Goal: Transaction & Acquisition: Purchase product/service

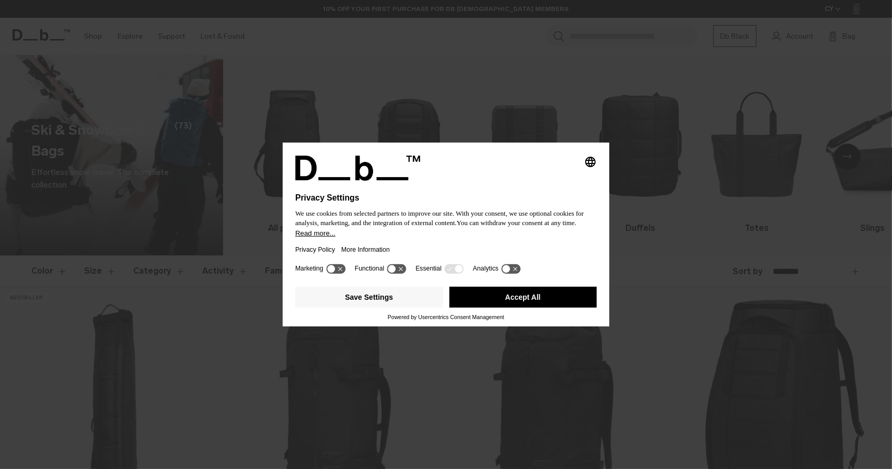
click at [551, 294] on button "Accept All" at bounding box center [524, 297] width 148 height 21
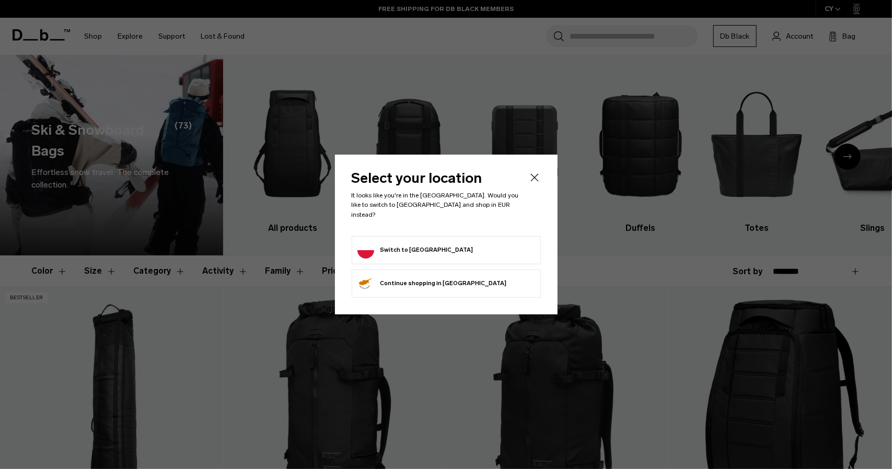
click at [536, 183] on icon "Close" at bounding box center [534, 177] width 13 height 13
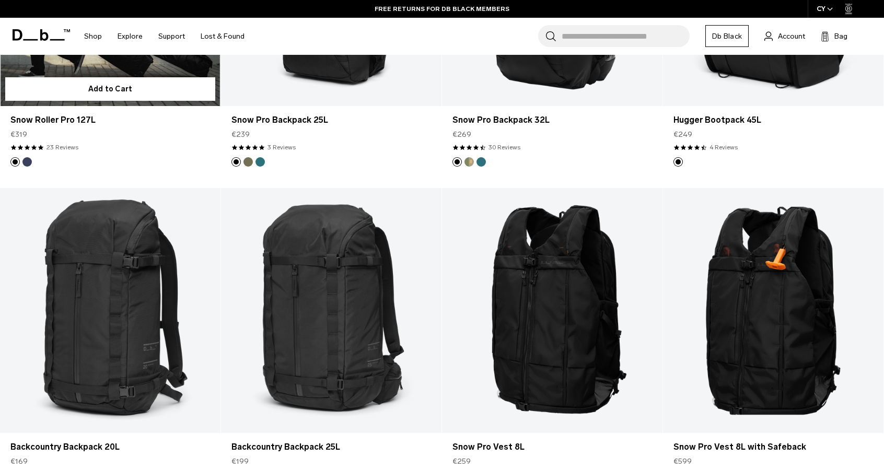
scroll to position [314, 0]
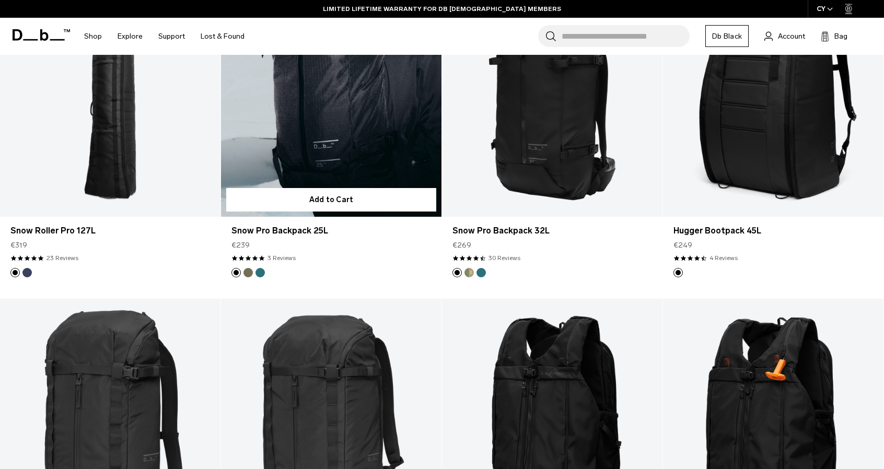
click at [259, 277] on button "Midnight Teal" at bounding box center [260, 272] width 9 height 9
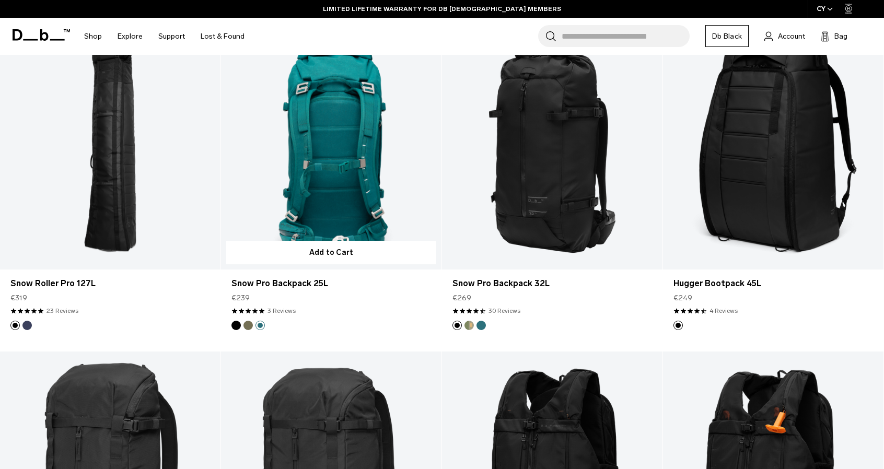
scroll to position [230, 0]
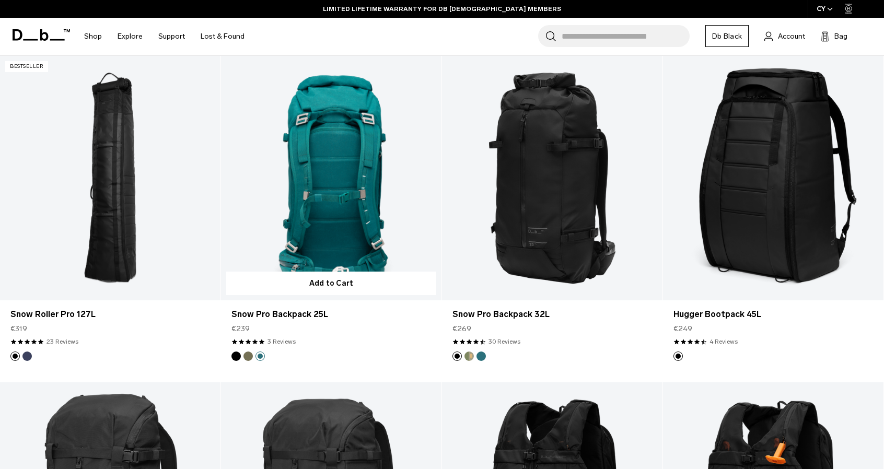
click at [245, 354] on button "Mash Green" at bounding box center [248, 356] width 9 height 9
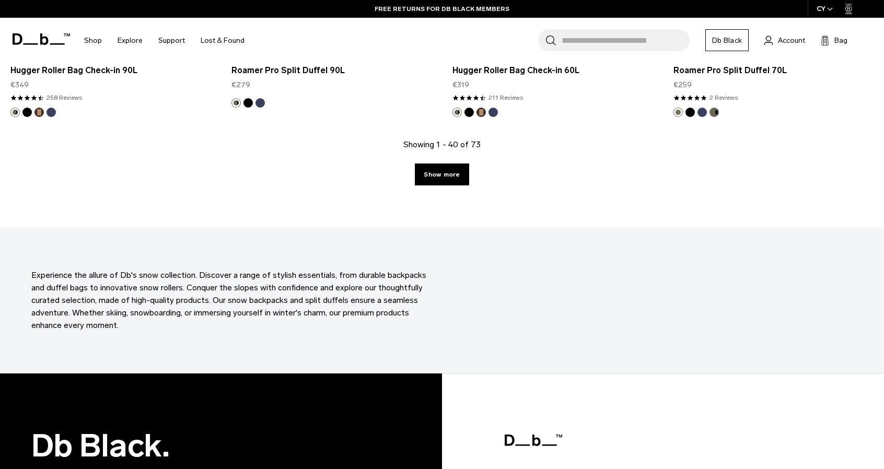
scroll to position [3387, 0]
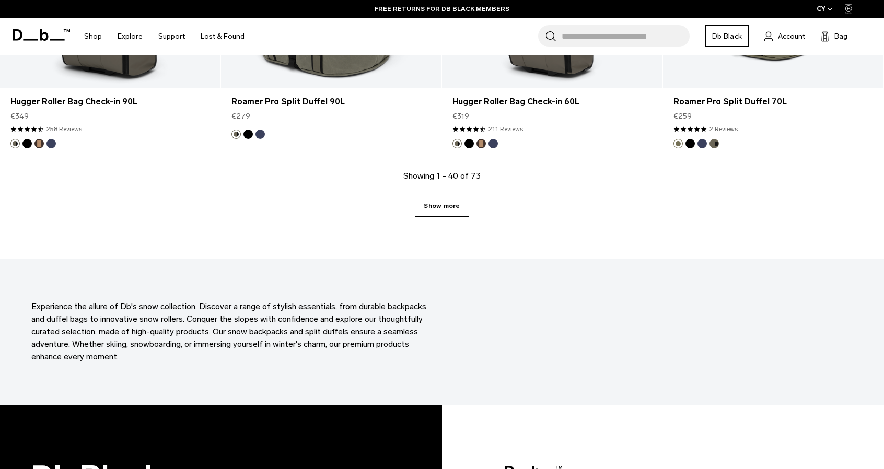
click at [455, 205] on link "Show more" at bounding box center [442, 206] width 54 height 22
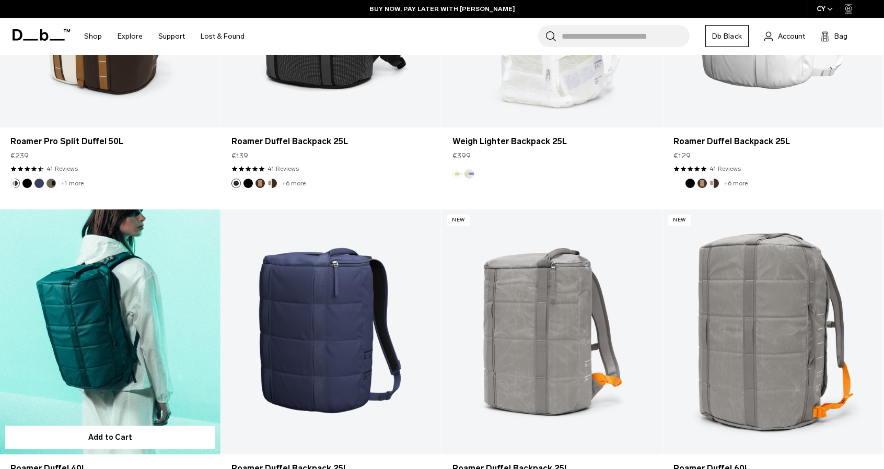
scroll to position [4914, 0]
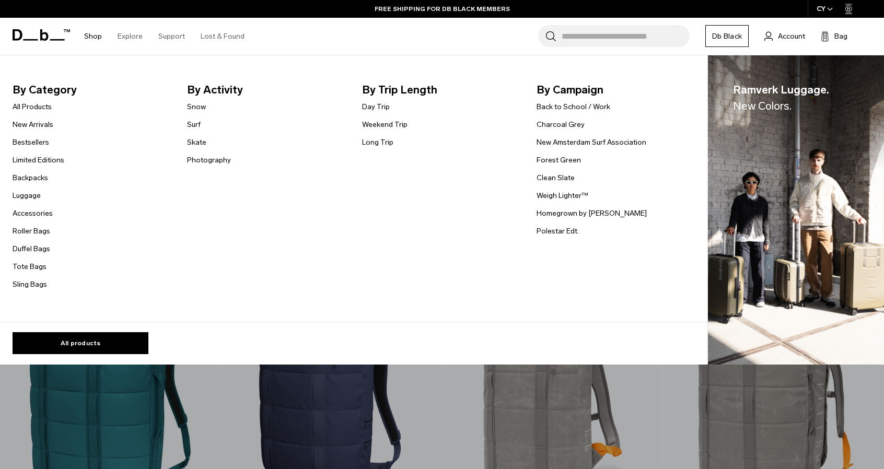
click at [93, 38] on link "Shop" at bounding box center [93, 36] width 18 height 37
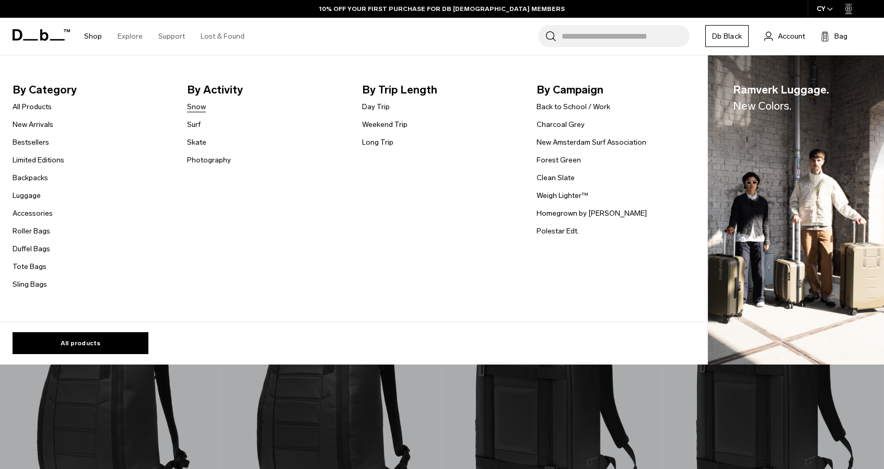
click at [198, 107] on link "Snow" at bounding box center [196, 106] width 19 height 11
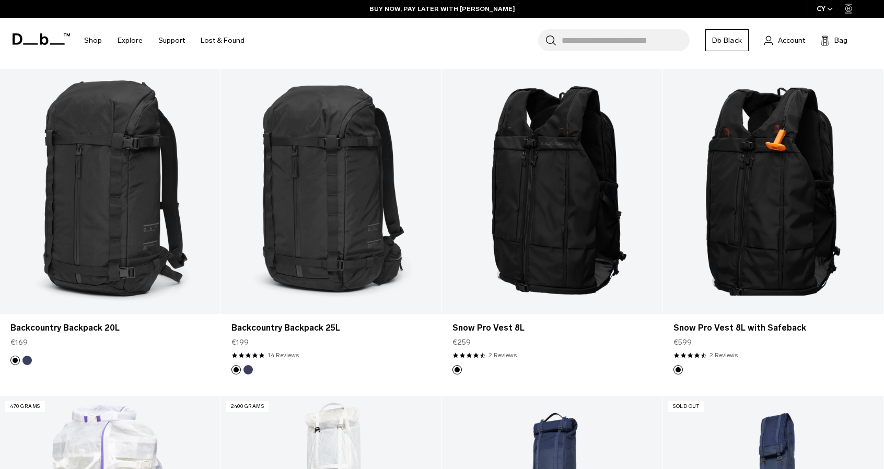
scroll to position [565, 0]
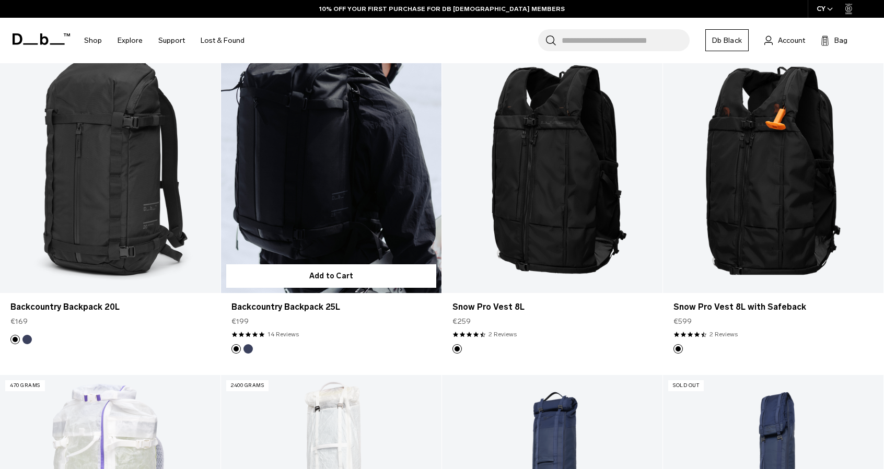
click at [250, 350] on button "Blue Hour" at bounding box center [248, 348] width 9 height 9
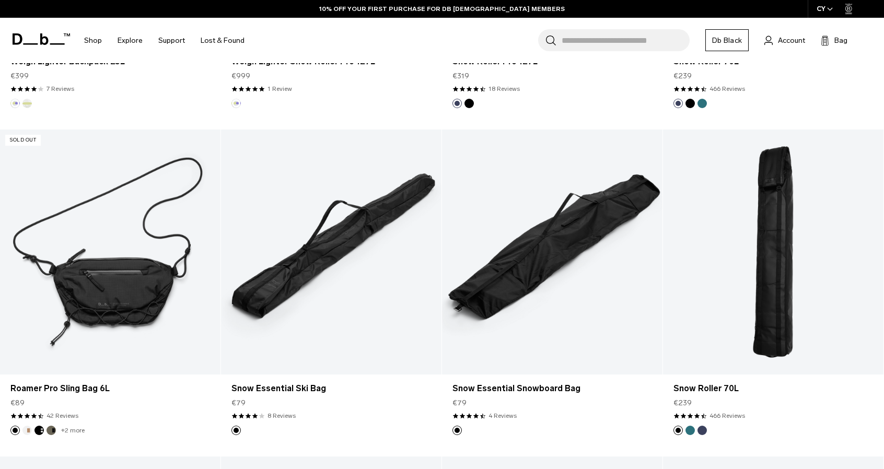
scroll to position [1150, 0]
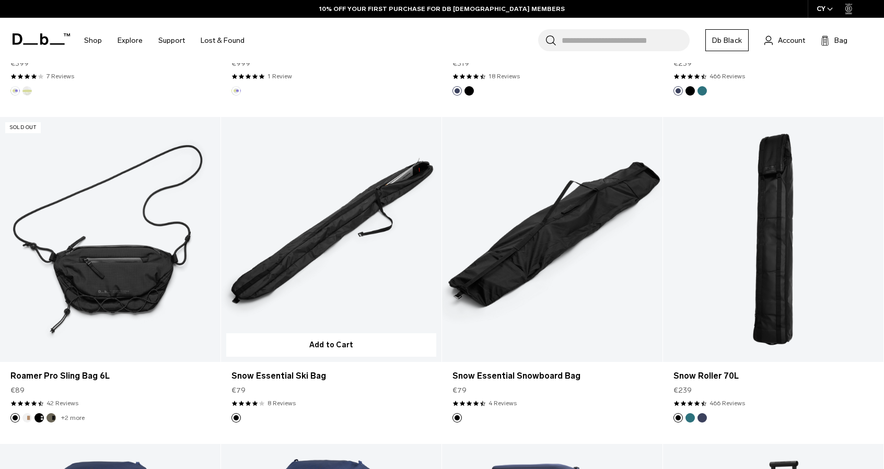
click at [321, 242] on link "Snow Essential Ski Bag" at bounding box center [331, 239] width 221 height 245
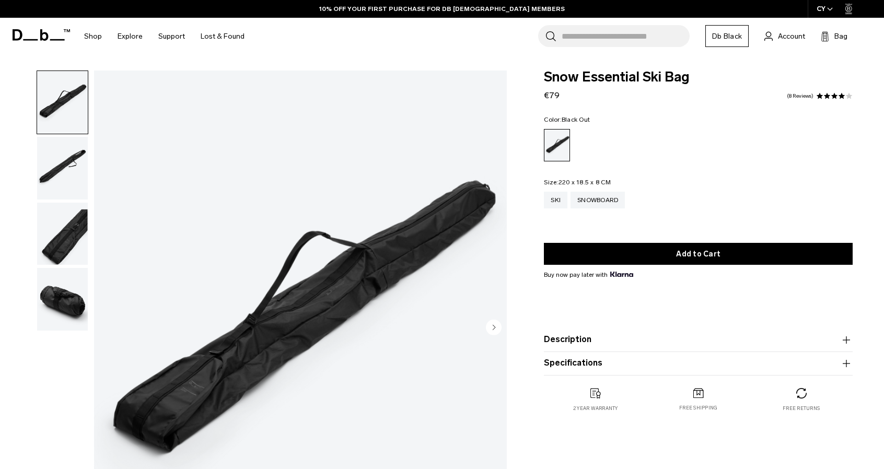
click at [393, 269] on img "1 / 4" at bounding box center [300, 329] width 413 height 516
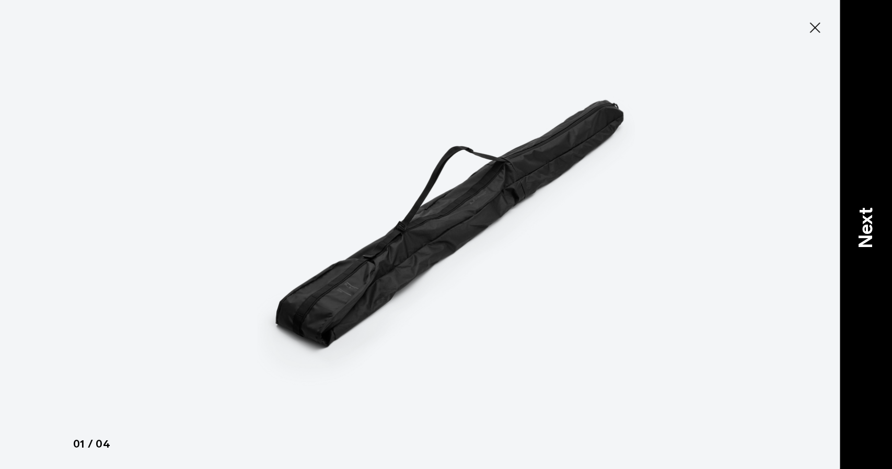
click at [863, 227] on p "Next" at bounding box center [866, 228] width 28 height 41
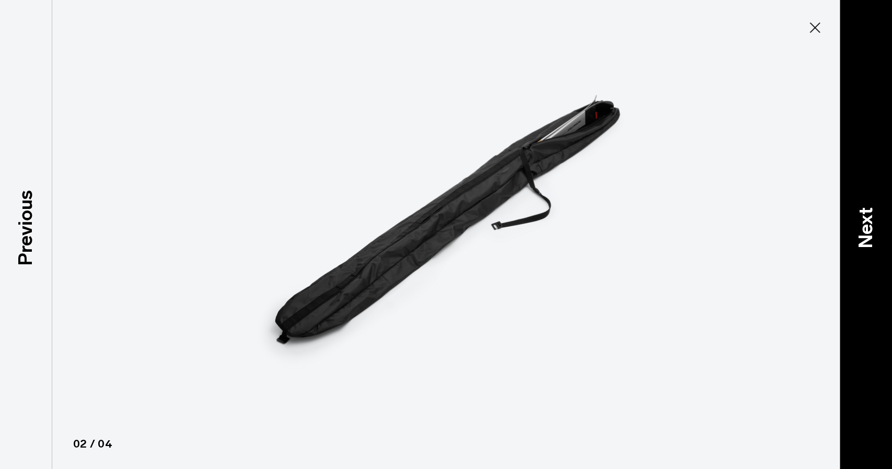
click at [863, 227] on p "Next" at bounding box center [866, 228] width 28 height 41
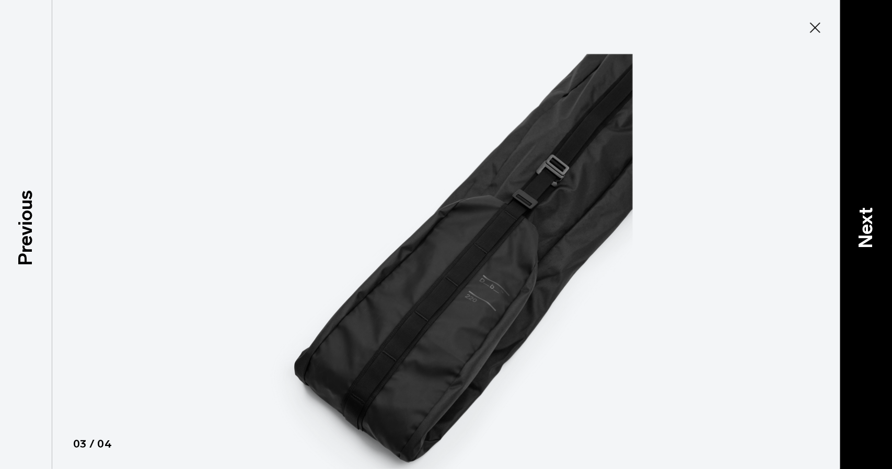
click at [863, 227] on p "Next" at bounding box center [866, 228] width 28 height 41
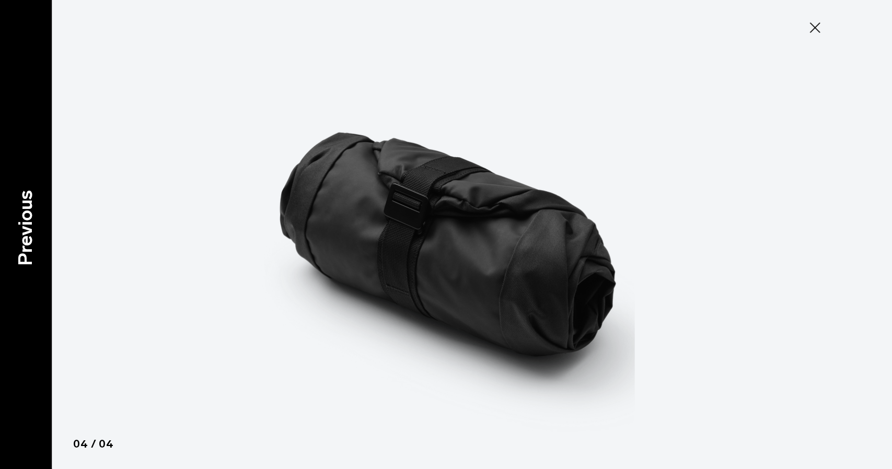
click at [26, 215] on p "Previous" at bounding box center [26, 228] width 28 height 76
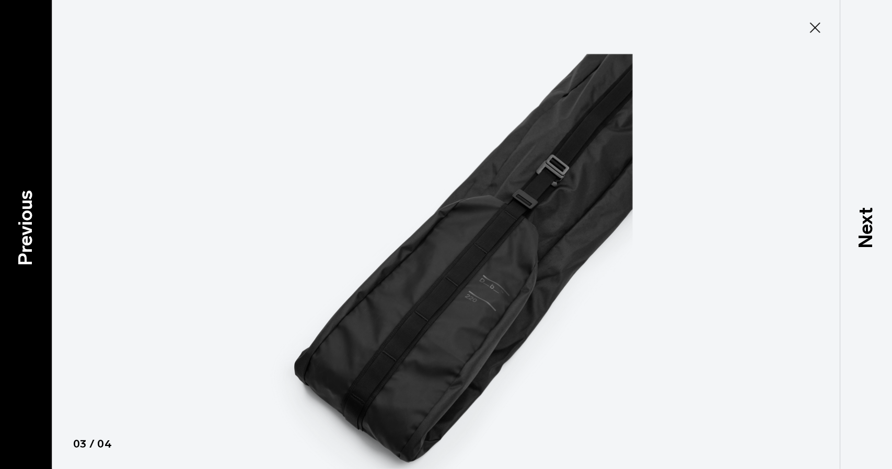
click at [26, 215] on p "Previous" at bounding box center [26, 228] width 28 height 76
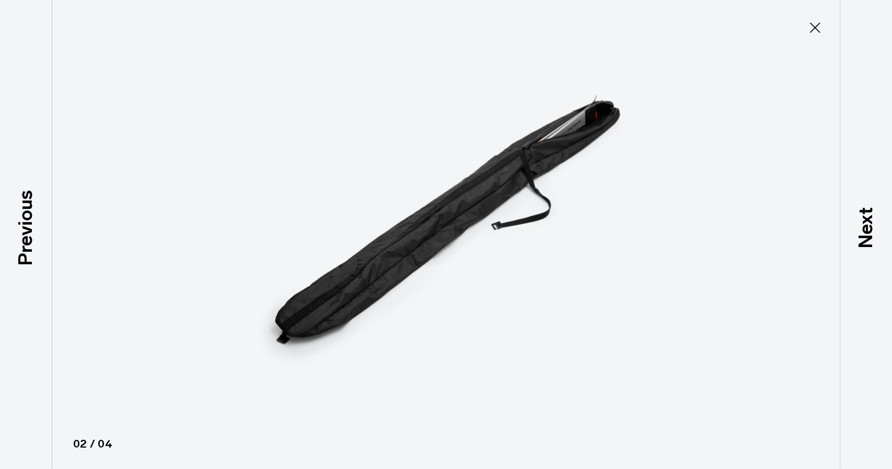
click at [814, 24] on icon at bounding box center [815, 27] width 17 height 17
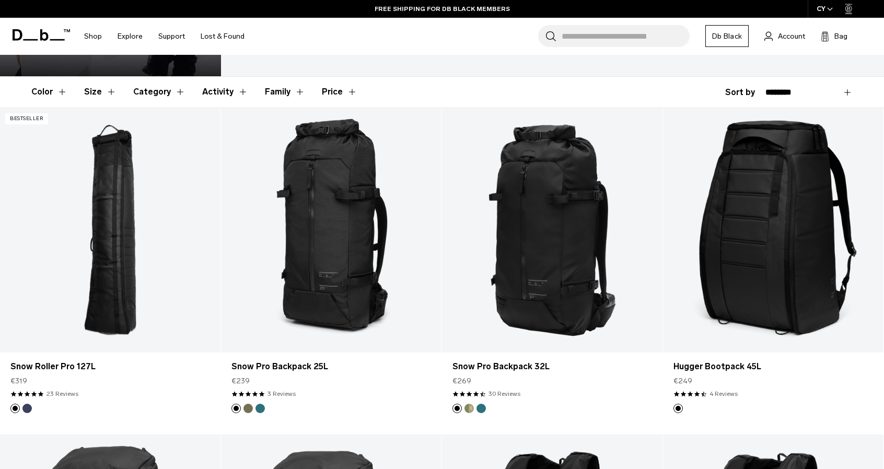
scroll to position [147, 0]
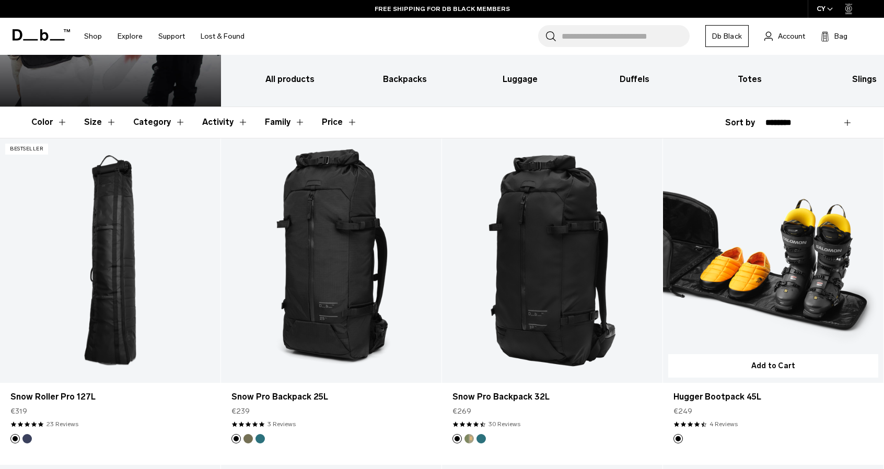
click at [733, 252] on link "Hugger Bootpack 45L" at bounding box center [773, 261] width 221 height 245
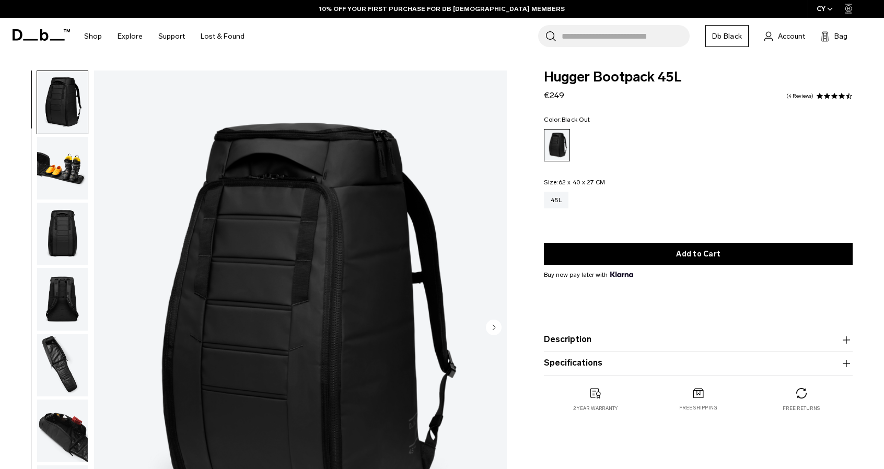
click at [354, 336] on img "1 / 11" at bounding box center [300, 329] width 413 height 516
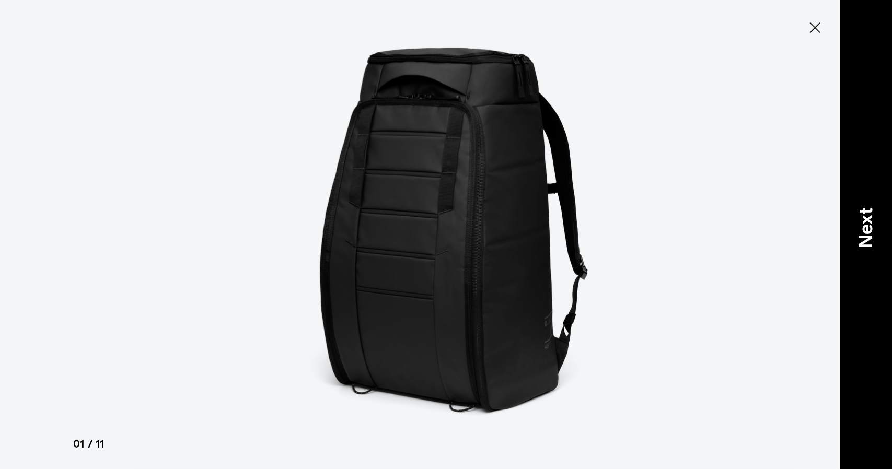
click at [867, 233] on p "Next" at bounding box center [866, 228] width 28 height 41
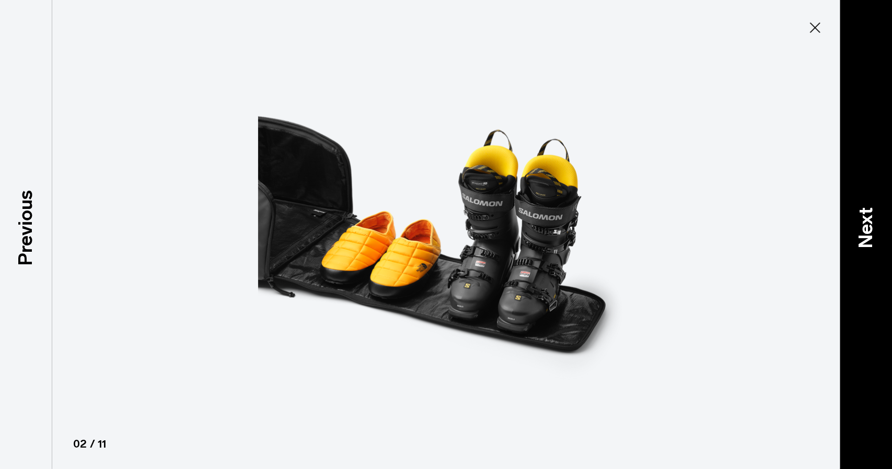
click at [867, 233] on p "Next" at bounding box center [866, 228] width 28 height 41
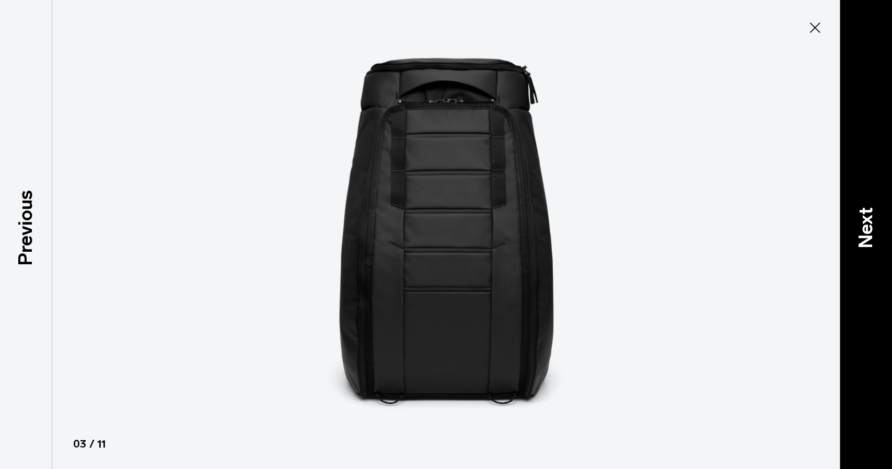
click at [867, 233] on p "Next" at bounding box center [866, 228] width 28 height 41
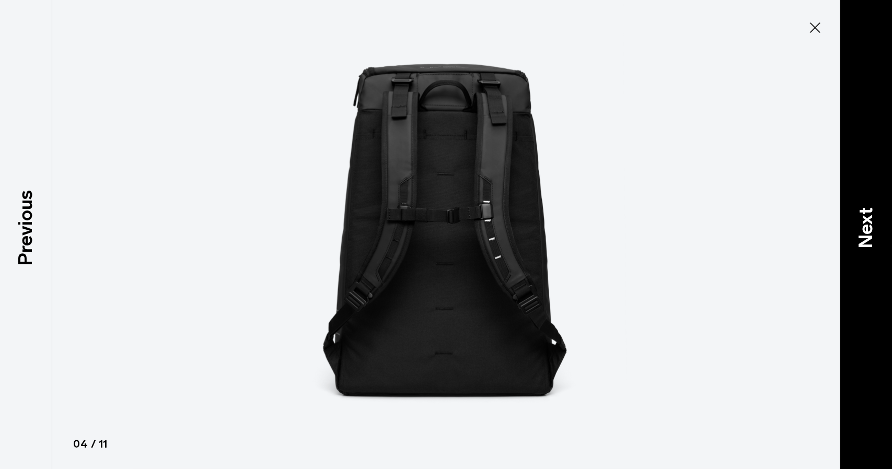
click at [867, 233] on p "Next" at bounding box center [866, 228] width 28 height 41
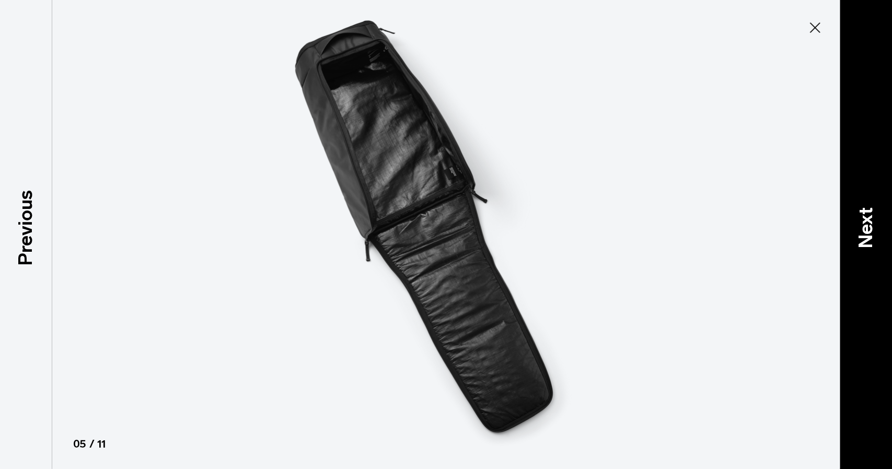
click at [867, 233] on p "Next" at bounding box center [866, 228] width 28 height 41
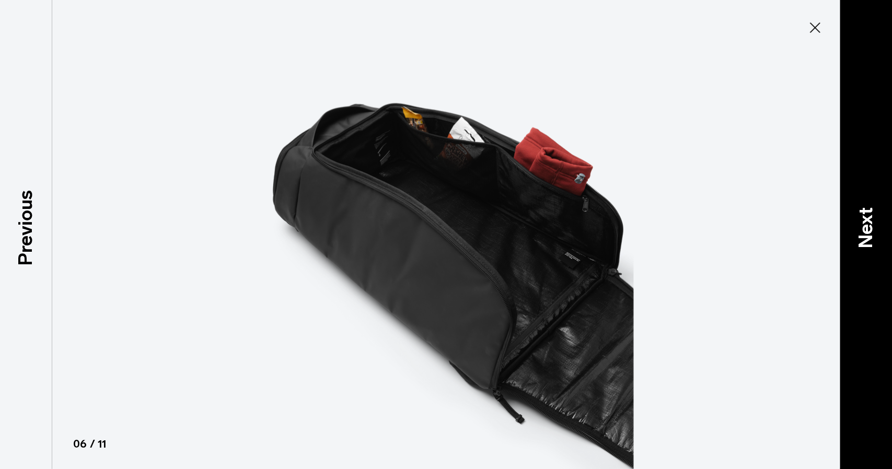
click at [867, 233] on p "Next" at bounding box center [866, 228] width 28 height 41
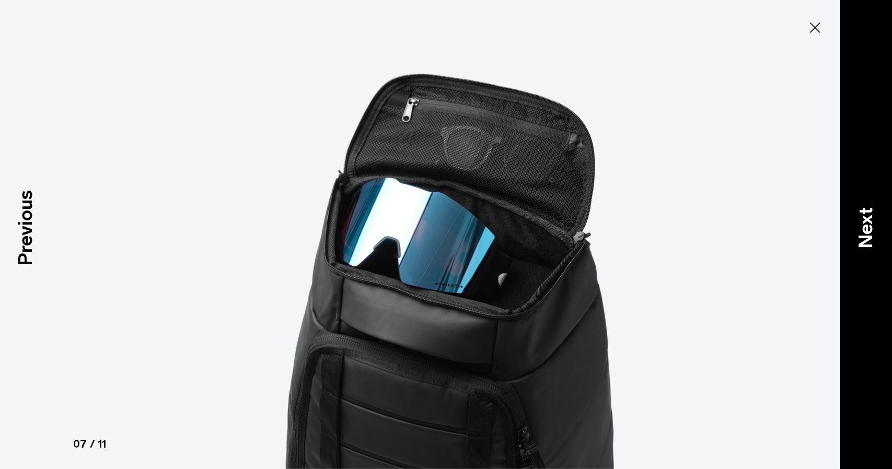
click at [867, 233] on p "Next" at bounding box center [866, 228] width 28 height 41
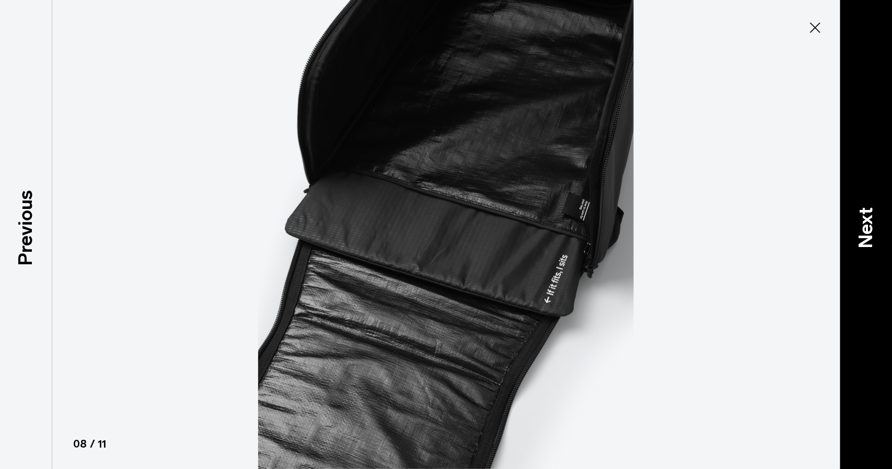
click at [867, 233] on p "Next" at bounding box center [866, 228] width 28 height 41
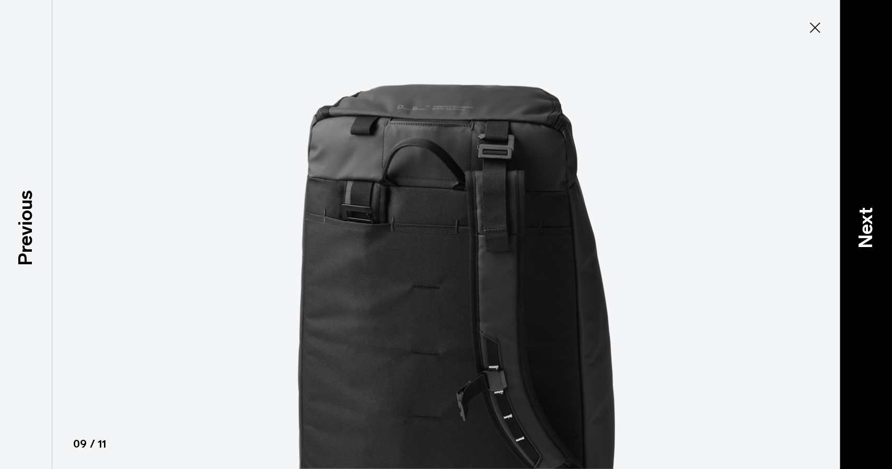
click at [867, 233] on p "Next" at bounding box center [866, 228] width 28 height 41
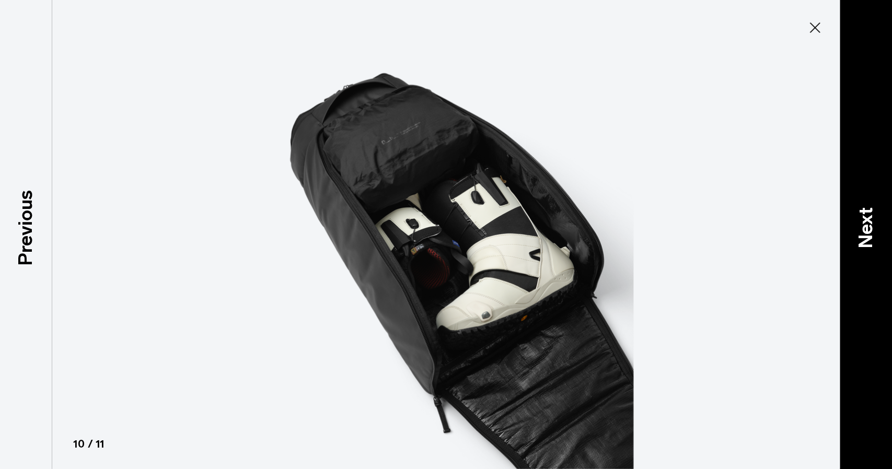
click at [867, 233] on p "Next" at bounding box center [866, 228] width 28 height 41
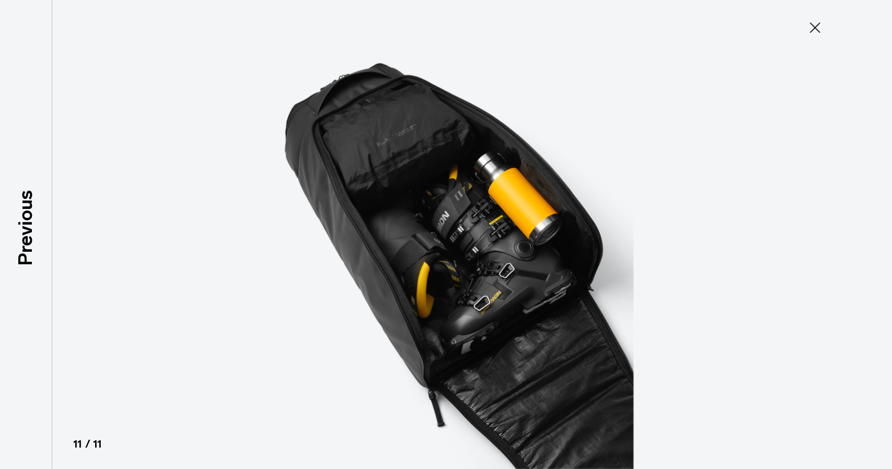
click at [867, 233] on div at bounding box center [446, 234] width 892 height 469
click at [820, 30] on icon at bounding box center [815, 27] width 17 height 17
